Goal: Transaction & Acquisition: Purchase product/service

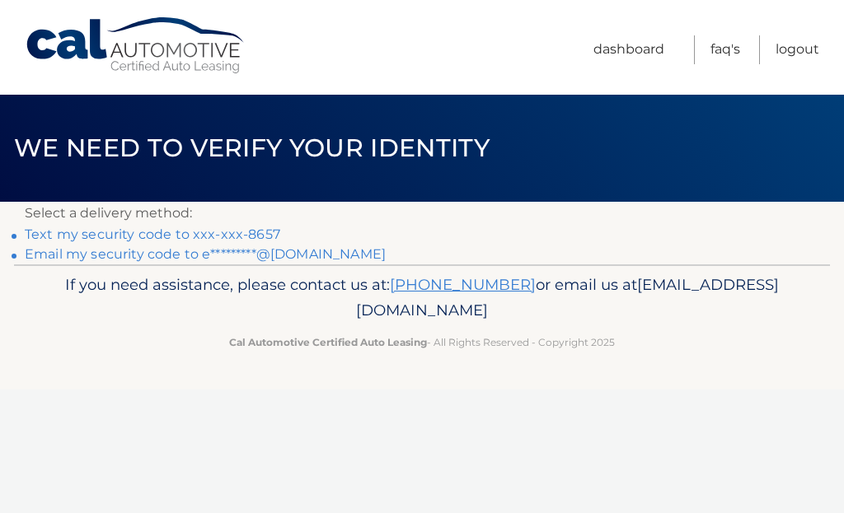
click at [40, 260] on link "Email my security code to e*********@[DOMAIN_NAME]" at bounding box center [205, 254] width 361 height 16
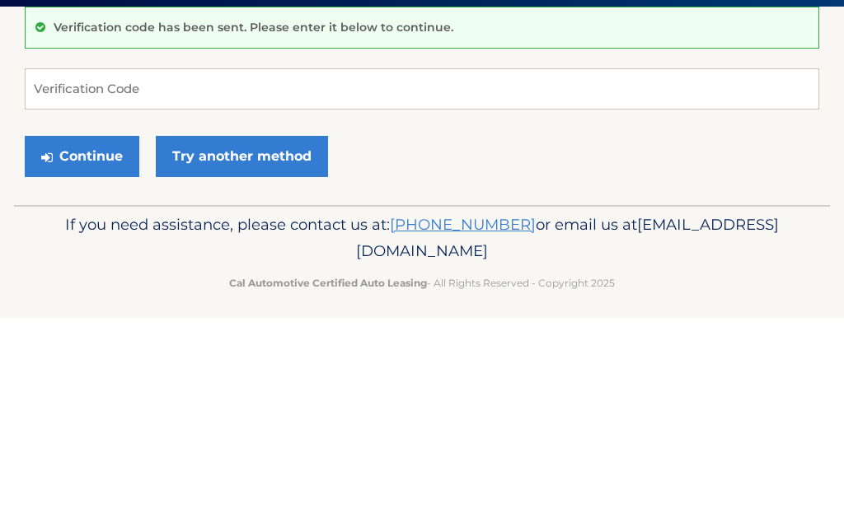
click at [96, 331] on button "Continue" at bounding box center [82, 351] width 115 height 41
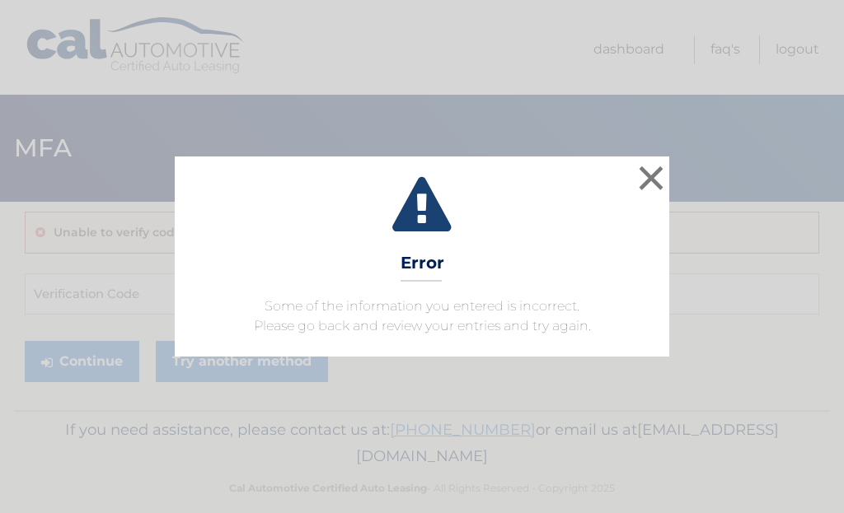
click at [646, 190] on button "×" at bounding box center [651, 178] width 33 height 33
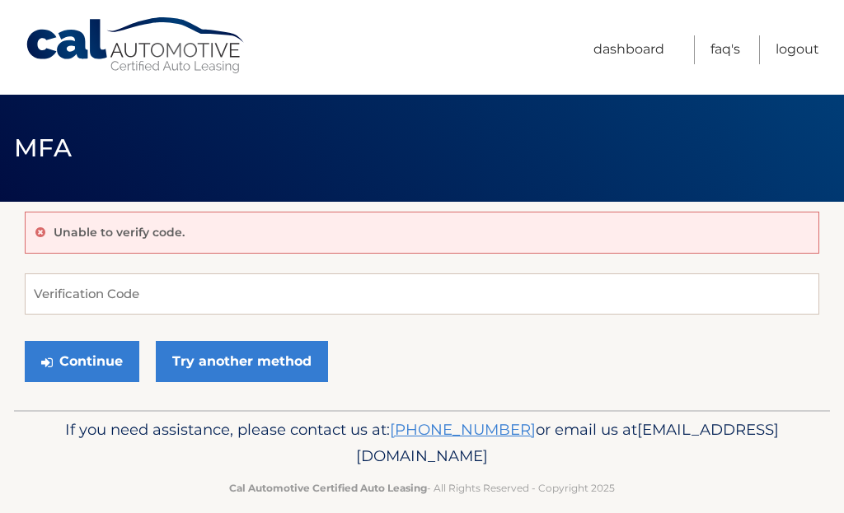
click at [269, 363] on link "Try another method" at bounding box center [242, 361] width 172 height 41
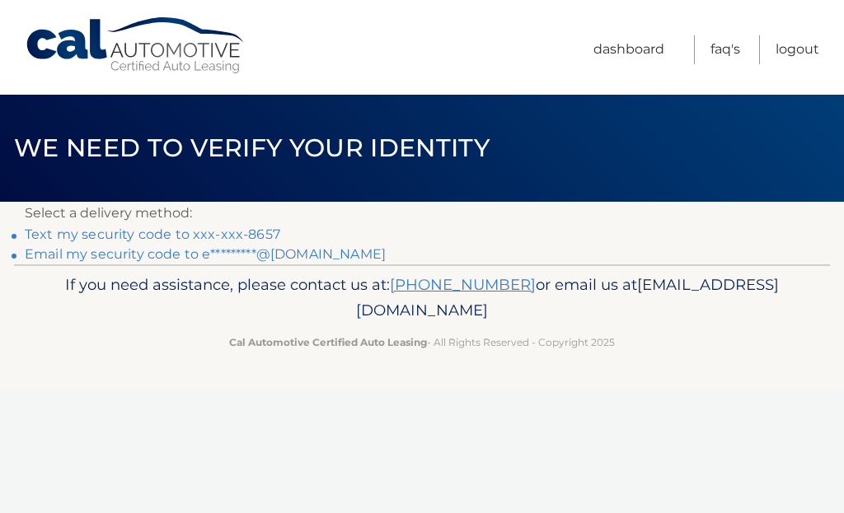
click at [41, 228] on link "Text my security code to xxx-xxx-8657" at bounding box center [153, 235] width 256 height 16
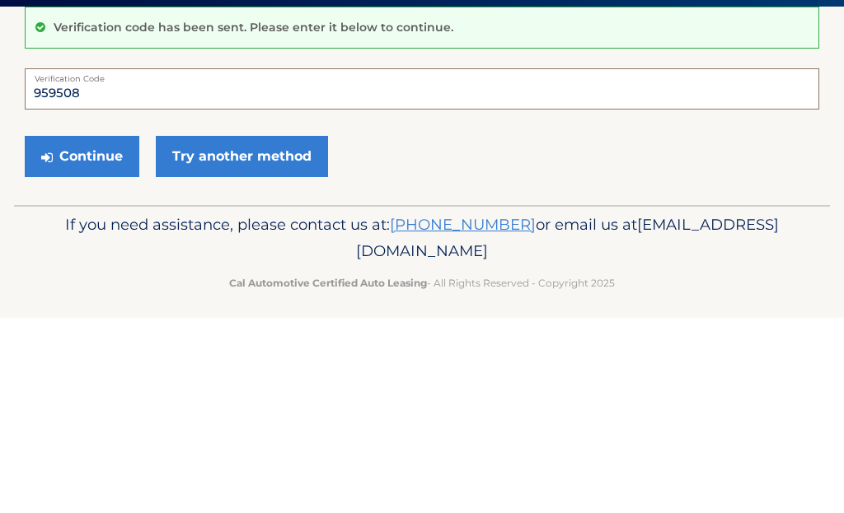
type input "959508"
click at [86, 331] on button "Continue" at bounding box center [82, 351] width 115 height 41
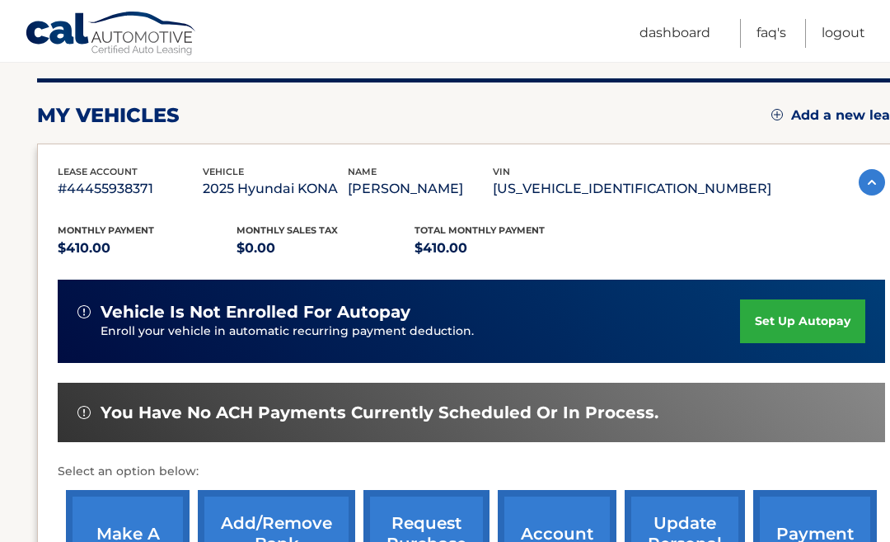
scroll to position [199, 0]
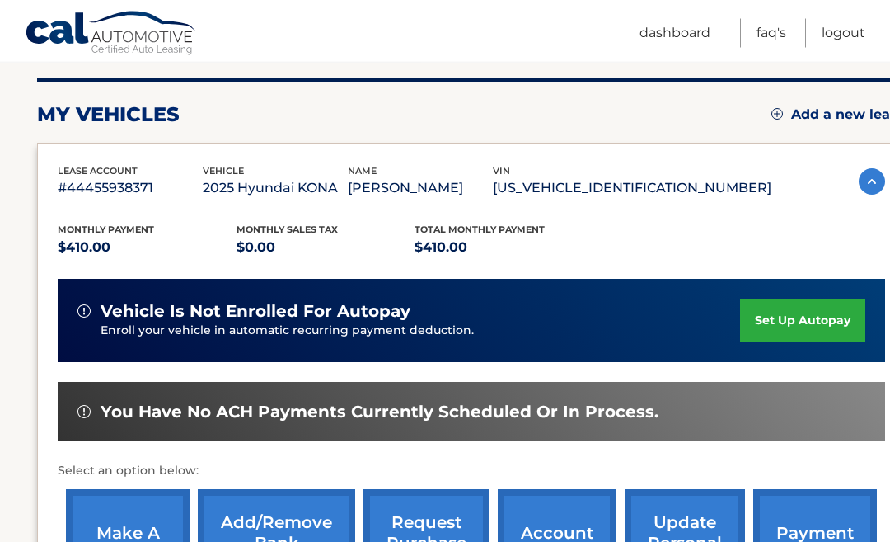
click at [132, 541] on link "make a payment" at bounding box center [128, 543] width 124 height 108
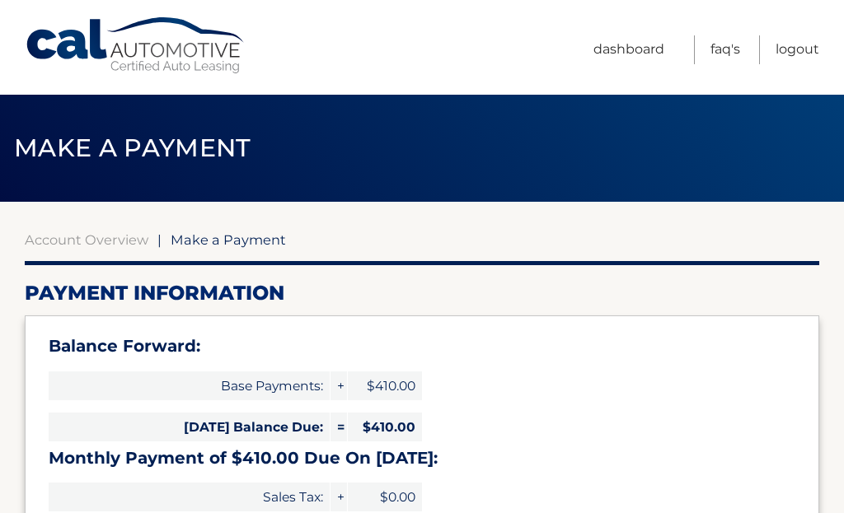
select select "ODhiMWMxYmEtMWYxMy00NzNjLTg3ODItZDU2Y2E1NmI2ZGYy"
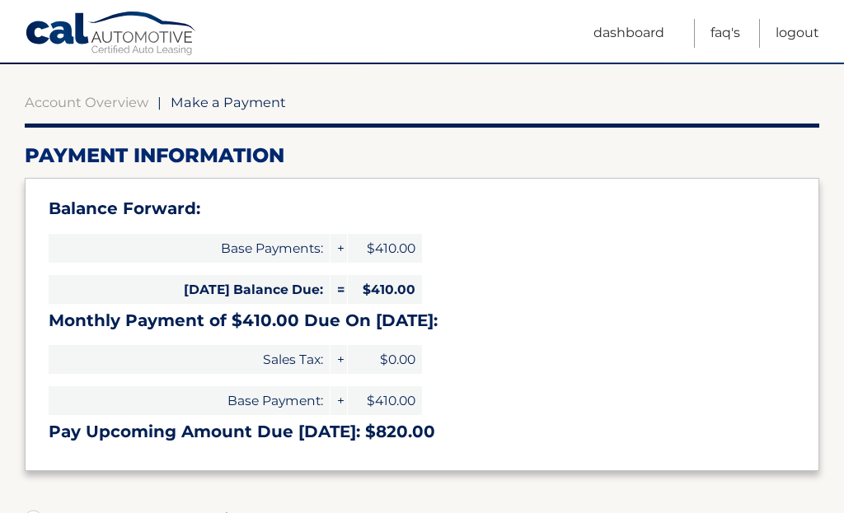
scroll to position [138, 0]
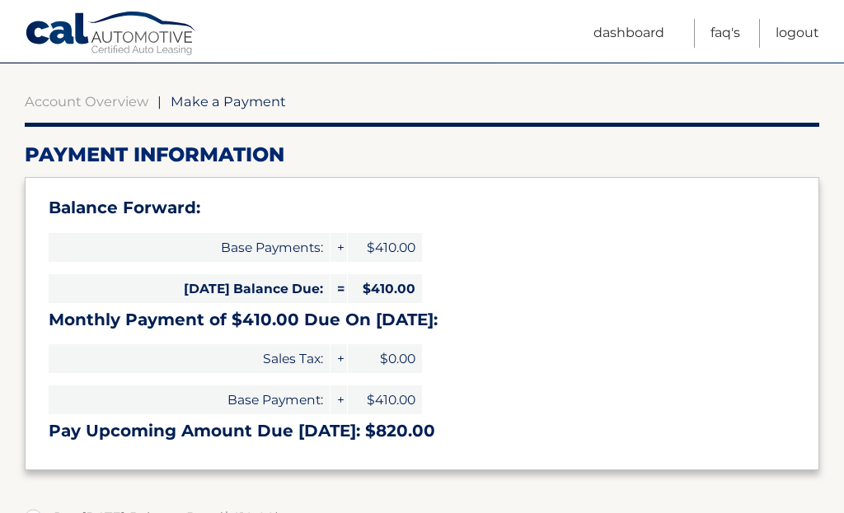
click at [403, 279] on span "$410.00" at bounding box center [385, 288] width 74 height 29
click at [312, 287] on span "Today's Balance Due:" at bounding box center [189, 288] width 281 height 29
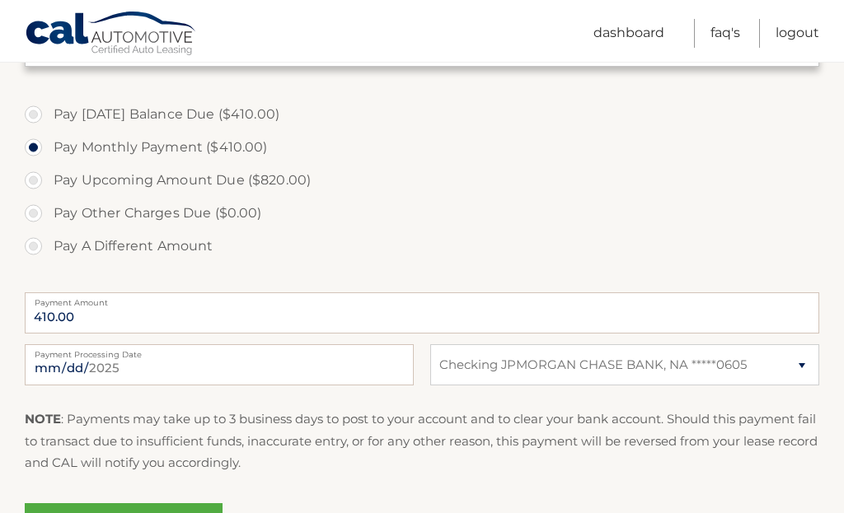
scroll to position [542, 0]
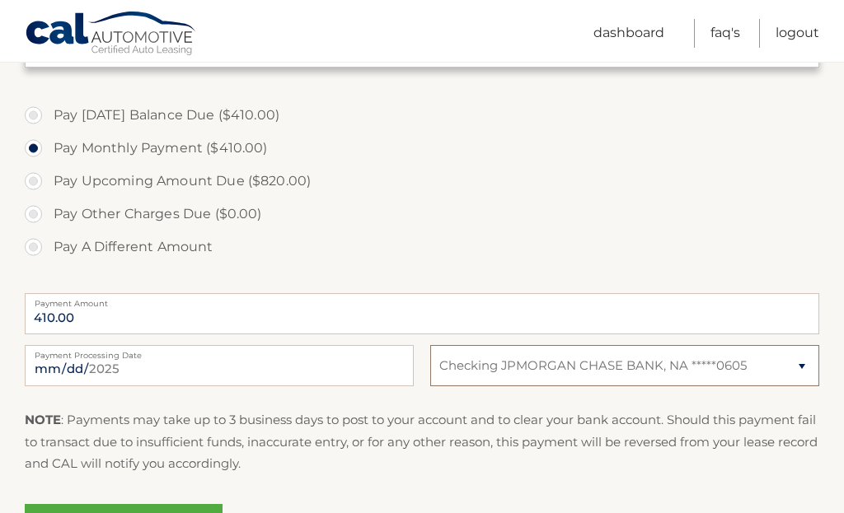
click at [803, 363] on select "Select Bank Account Checking JPMORGAN CHASE BANK, NA *****0605" at bounding box center [624, 365] width 389 height 41
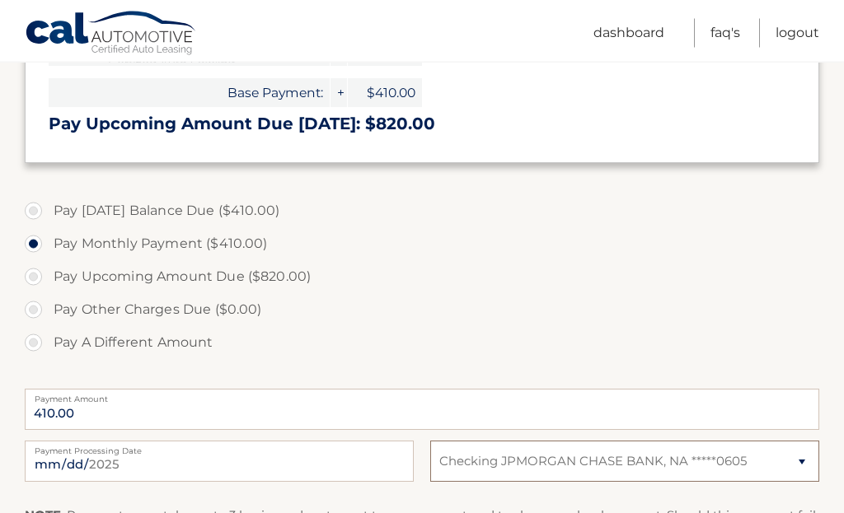
scroll to position [446, 0]
click at [804, 458] on select "Select Bank Account Checking JPMORGAN CHASE BANK, NA *****0605" at bounding box center [624, 461] width 389 height 41
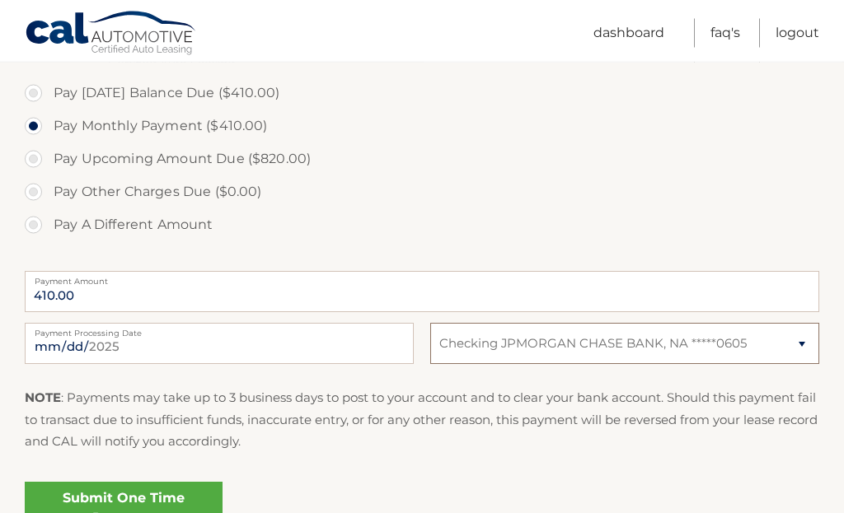
scroll to position [564, 0]
click at [162, 494] on link "Submit One Time Payment" at bounding box center [124, 508] width 198 height 53
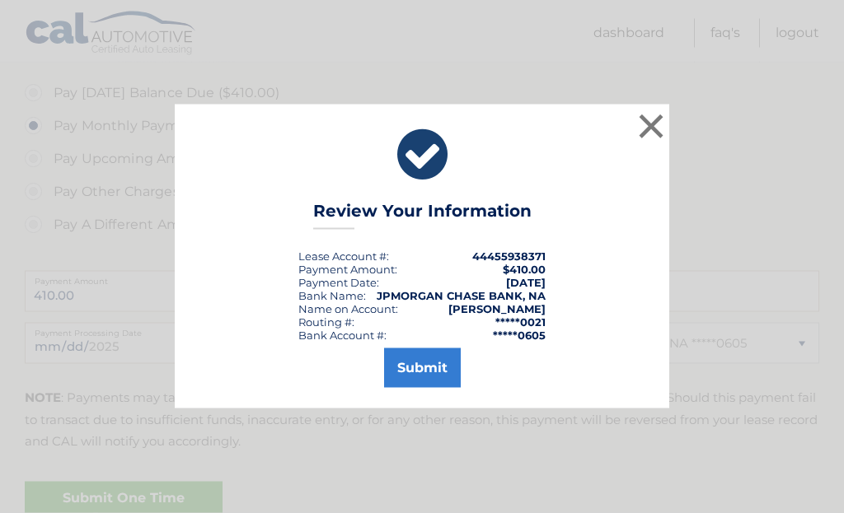
scroll to position [565, 0]
click at [426, 388] on button "Submit" at bounding box center [422, 369] width 77 height 40
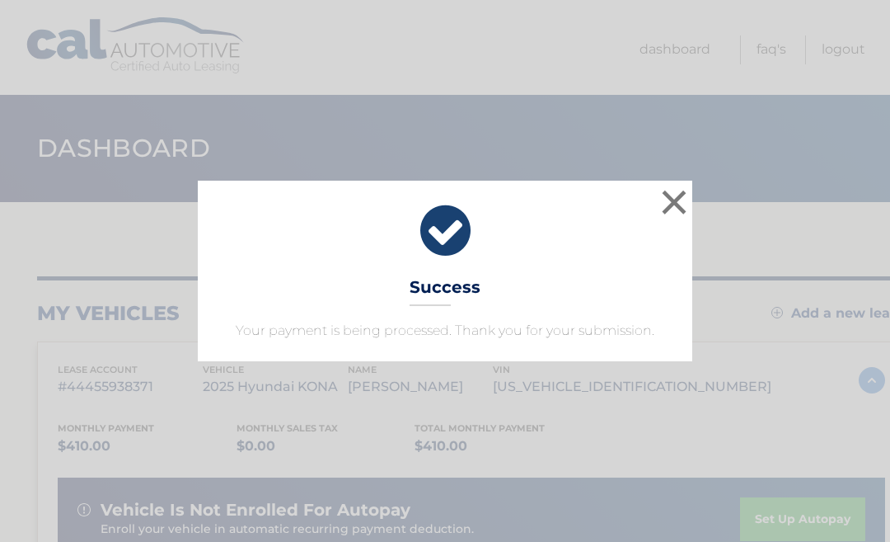
scroll to position [7, 0]
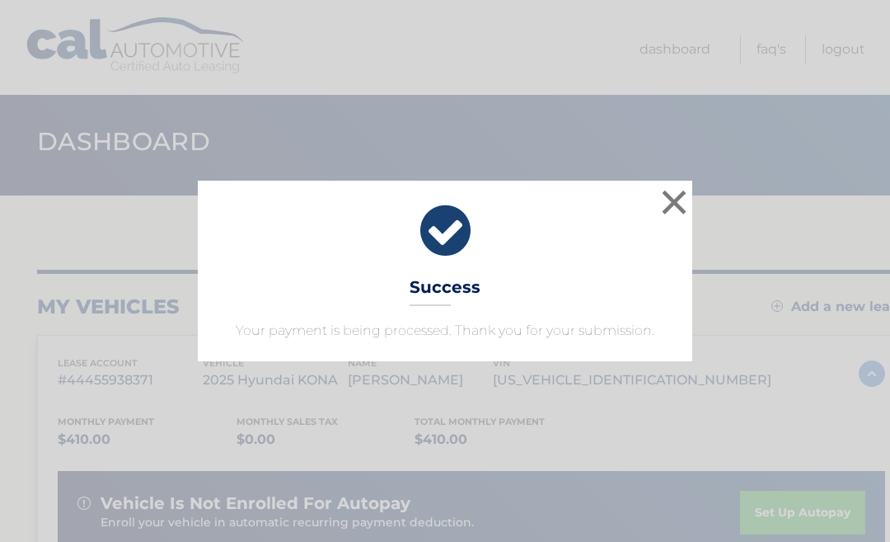
click at [661, 218] on button "×" at bounding box center [674, 201] width 33 height 33
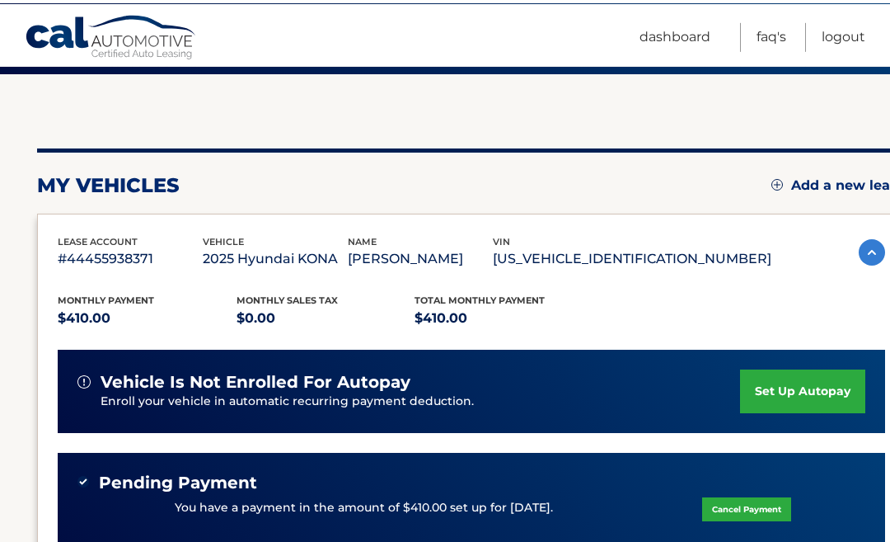
scroll to position [128, 0]
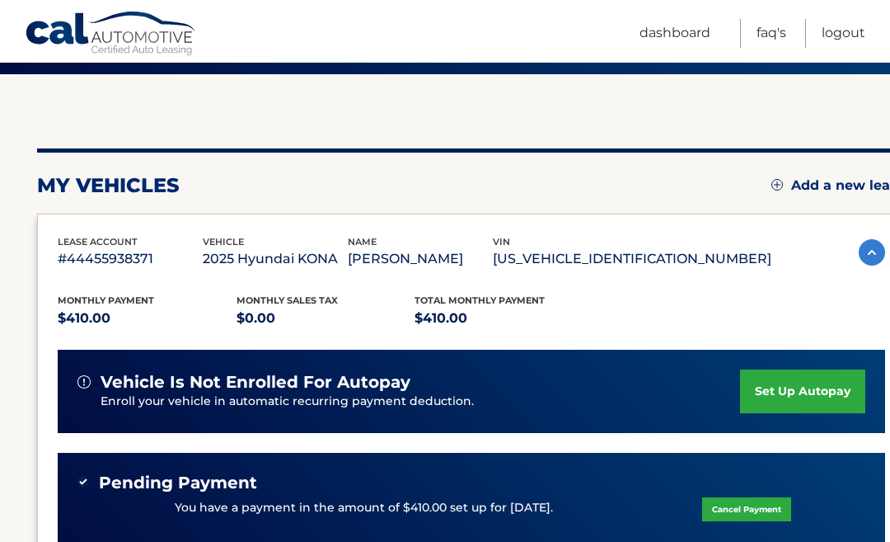
click at [762, 503] on link "Cancel Payment" at bounding box center [746, 509] width 89 height 24
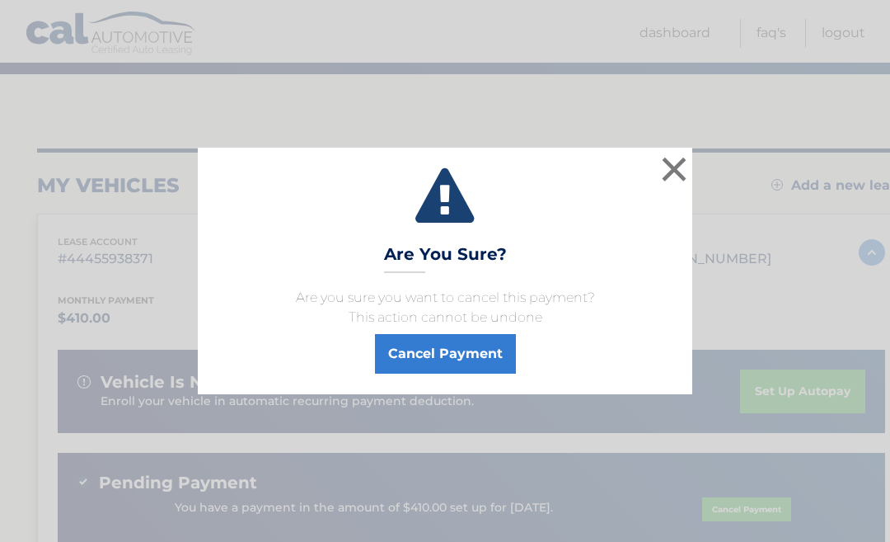
click at [669, 185] on button "×" at bounding box center [674, 168] width 33 height 33
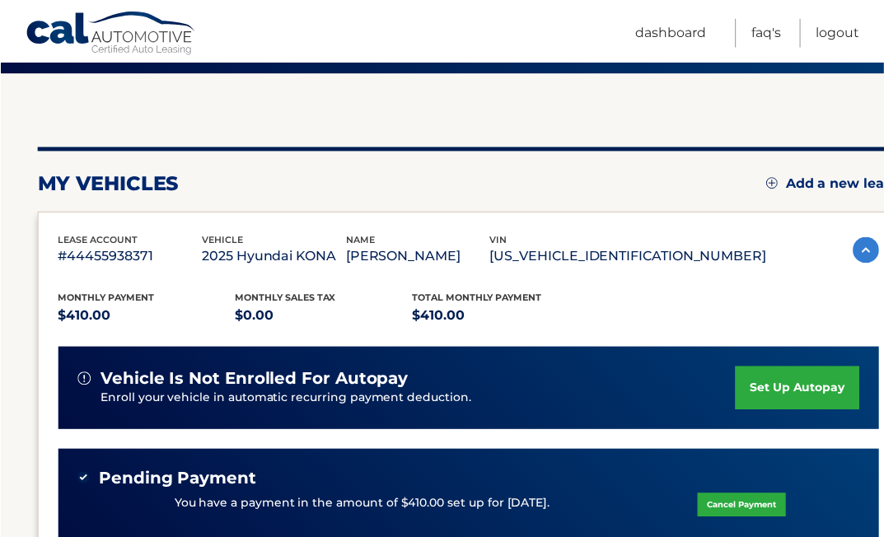
scroll to position [84, 0]
